Goal: Find specific page/section: Find specific page/section

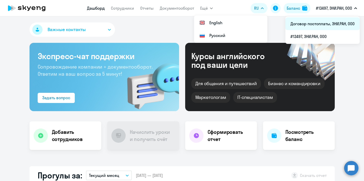
click at [331, 23] on li "Договор постоплаты, ЭНИ.РАН, ООО" at bounding box center [322, 23] width 74 height 13
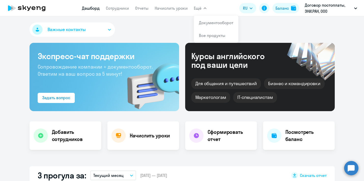
select select "30"
click at [112, 11] on app-menu-item-link "Сотрудники" at bounding box center [117, 8] width 23 height 6
click at [113, 8] on link "Сотрудники" at bounding box center [117, 8] width 23 height 5
select select "30"
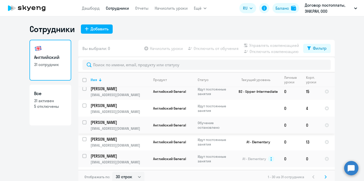
scroll to position [226, 0]
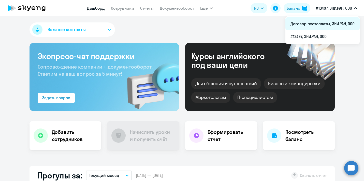
click at [323, 23] on li "Договор постоплаты, ЭНИ.РАН, ООО" at bounding box center [322, 23] width 74 height 13
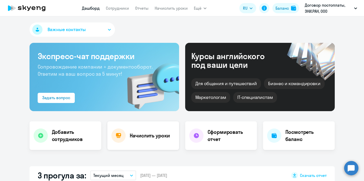
select select "30"
click at [122, 10] on link "Сотрудники" at bounding box center [117, 8] width 23 height 5
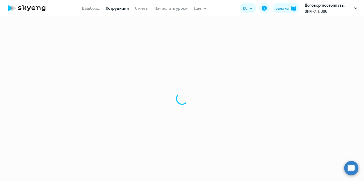
select select "30"
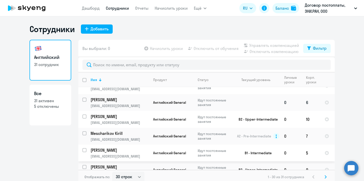
scroll to position [3, 0]
